Goal: Task Accomplishment & Management: Manage account settings

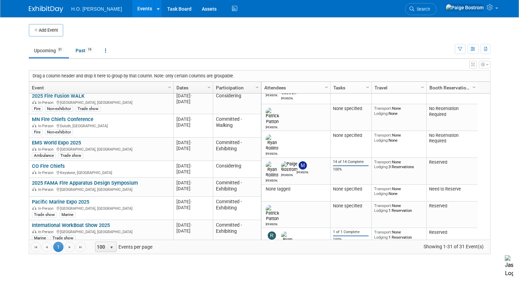
scroll to position [218, 0]
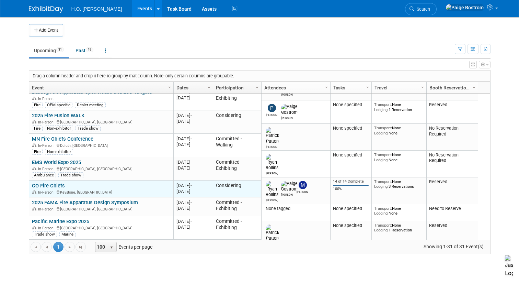
click at [54, 186] on link "CO Fire Chiefs" at bounding box center [48, 185] width 33 height 6
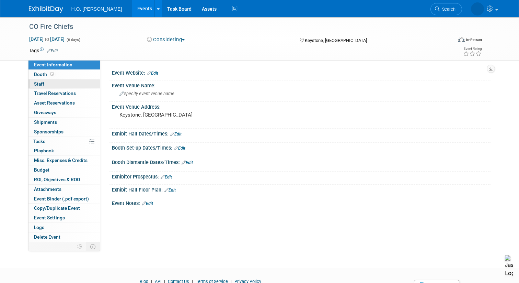
click at [47, 84] on link "0 Staff 0" at bounding box center [64, 83] width 71 height 9
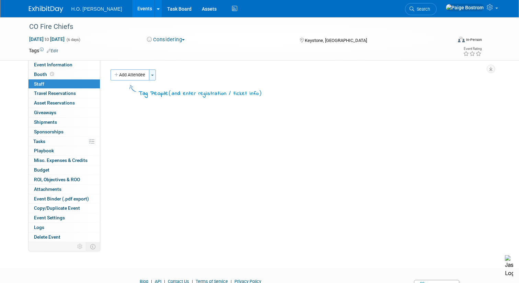
click at [154, 72] on button "Toggle Dropdown" at bounding box center [152, 74] width 7 height 11
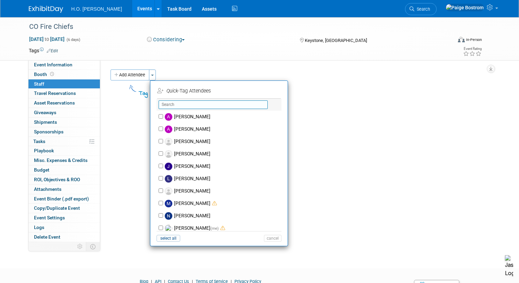
click at [173, 103] on input "text" at bounding box center [213, 104] width 109 height 9
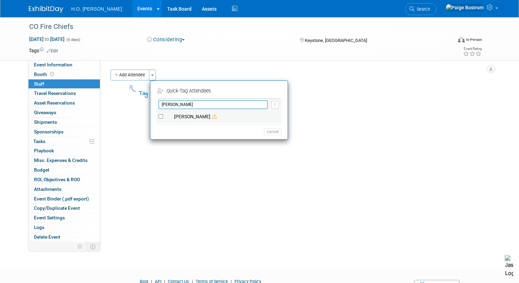
type input "ryan"
click at [200, 117] on label "[PERSON_NAME]" at bounding box center [223, 117] width 121 height 12
click at [163, 117] on input "[PERSON_NAME]" at bounding box center [161, 116] width 4 height 4
checkbox input "true"
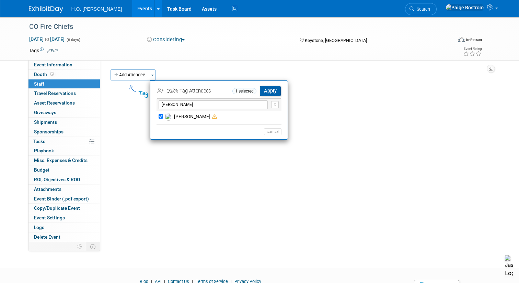
click at [272, 92] on button "Apply" at bounding box center [270, 91] width 21 height 10
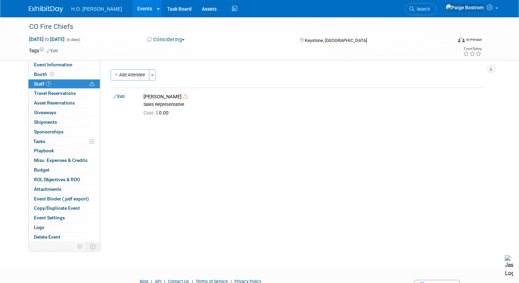
click at [55, 50] on link "Edit" at bounding box center [52, 50] width 11 height 5
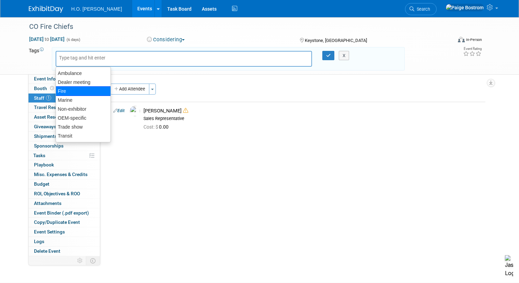
click at [70, 92] on div "Fire" at bounding box center [83, 91] width 55 height 10
type input "Fire"
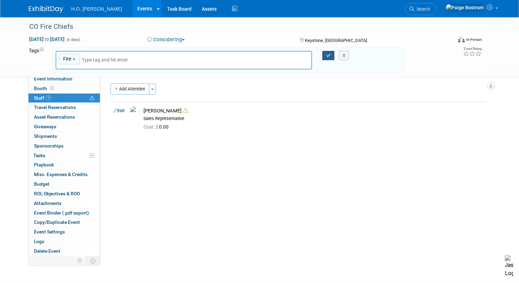
click at [330, 55] on icon "button" at bounding box center [328, 55] width 5 height 4
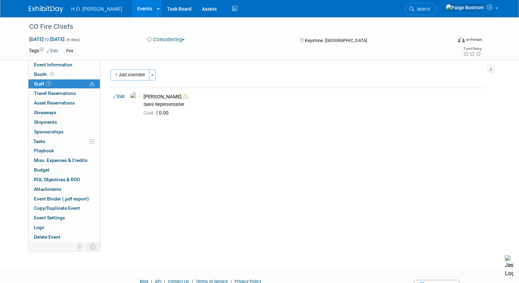
click at [174, 42] on button "Considering" at bounding box center [166, 39] width 43 height 7
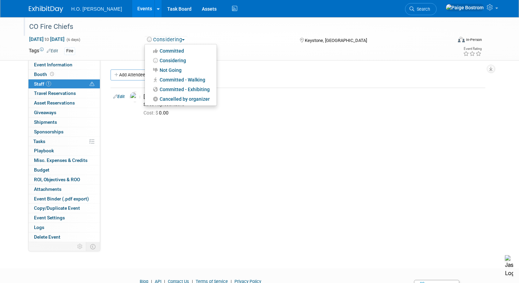
click at [136, 32] on div "CO Fire Chiefs" at bounding box center [235, 27] width 417 height 12
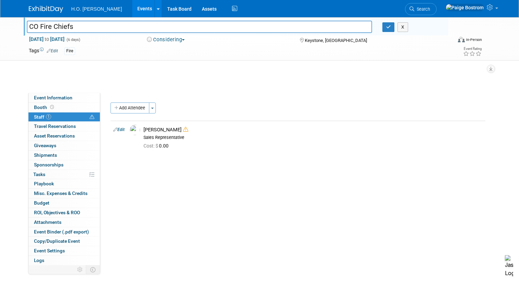
click at [132, 10] on link "Events" at bounding box center [144, 8] width 25 height 17
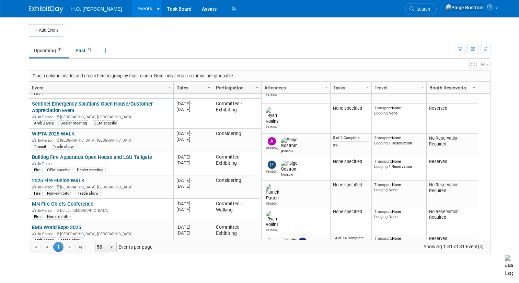
scroll to position [147, 0]
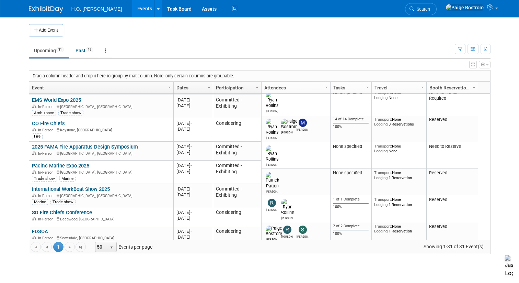
click at [9, 150] on body "H.O. Bostrom Events Add Event Bulk Upload Events Shareable Event Boards Recentl…" at bounding box center [259, 141] width 519 height 283
click at [16, 171] on body "H.O. Bostrom Events Add Event Bulk Upload Events Shareable Event Boards Recentl…" at bounding box center [259, 141] width 519 height 283
